Goal: Information Seeking & Learning: Learn about a topic

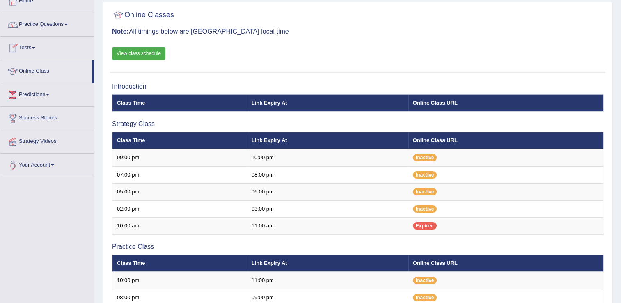
click at [30, 78] on link "Online Class" at bounding box center [46, 70] width 92 height 21
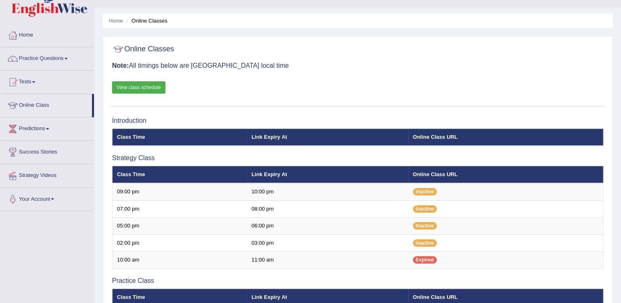
scroll to position [16, 0]
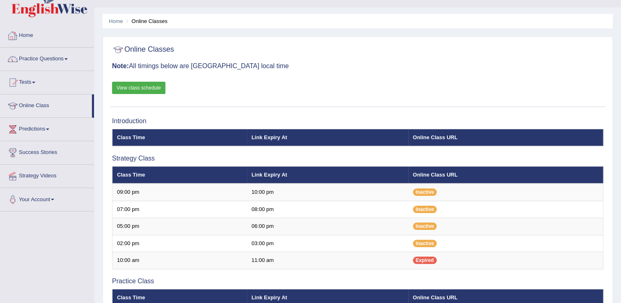
click at [132, 85] on link "View class schedule" at bounding box center [138, 88] width 53 height 12
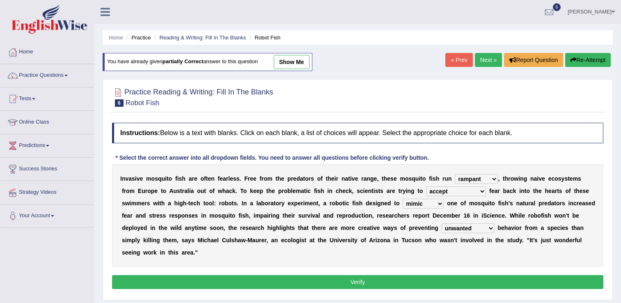
select select "rampant"
select select "accept"
select select "mimic"
select select "unwanted"
